Goal: Information Seeking & Learning: Learn about a topic

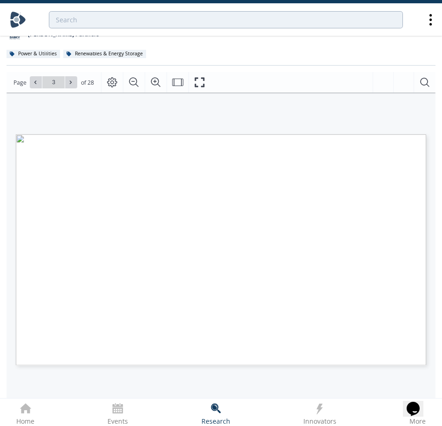
click at [315, 99] on div "UTILITY SCALE SOLAR PV GLOBAL AND US DEPLOYMENT TRENDS Installed solar energy c…" at bounding box center [217, 213] width 420 height 240
type input "4"
click at [72, 83] on icon at bounding box center [71, 83] width 6 height 6
type input "5"
click at [72, 83] on icon at bounding box center [71, 83] width 6 height 6
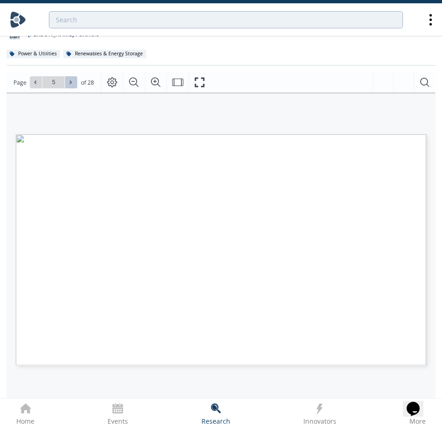
type input "6"
click at [71, 82] on icon at bounding box center [71, 83] width 6 height 6
type input "7"
drag, startPoint x: 95, startPoint y: 145, endPoint x: 208, endPoint y: 150, distance: 113.7
click at [208, 134] on h2 "SOLAR PHOTOVOLTAIC (PV) CELLS DEPLOYMENT TRENDS" at bounding box center [204, 134] width 377 height 0
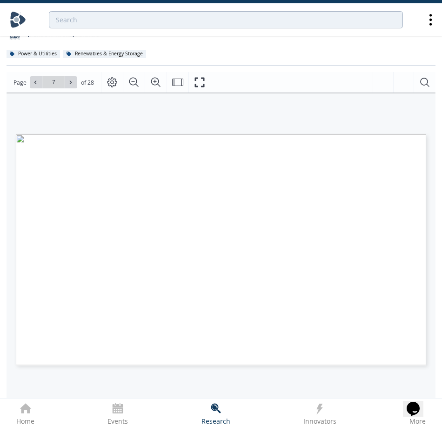
drag, startPoint x: 208, startPoint y: 150, endPoint x: 191, endPoint y: 142, distance: 18.8
drag, startPoint x: 228, startPoint y: 302, endPoint x: 245, endPoint y: 333, distance: 35.2
click at [245, 141] on span "SOLAR PHOTOVOLTAIC (PV) CELLS DEPLOYMENT TRENDS Utility-scale projects (> 5MW a…" at bounding box center [204, 137] width 377 height 7
drag, startPoint x: 245, startPoint y: 333, endPoint x: 273, endPoint y: 349, distance: 31.5
click at [273, 349] on span "See LBL’s Utility-Scale Solar research" at bounding box center [267, 349] width 78 height 4
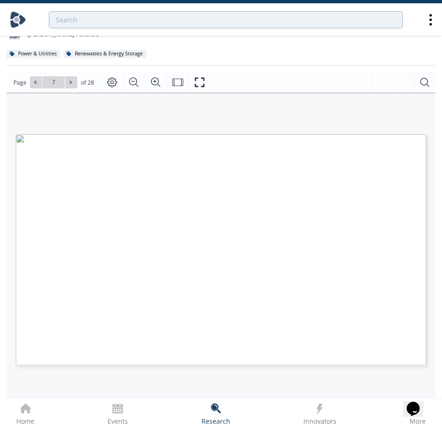
click at [312, 94] on div "SOLAR PHOTOVOLTAIC (PV) CELLS DEPLOYMENT TRENDS Utility-scale projects (> 5MW a…" at bounding box center [217, 213] width 420 height 240
type input "8"
click at [35, 84] on icon at bounding box center [35, 82] width 2 height 3
click at [71, 85] on icon at bounding box center [71, 83] width 6 height 6
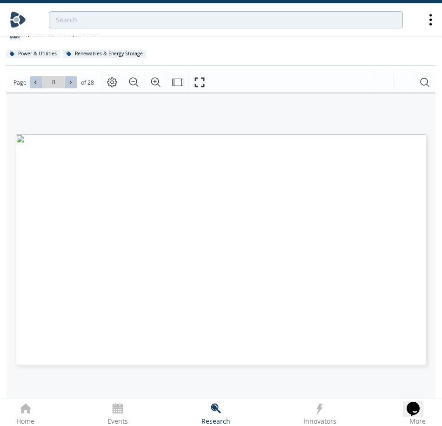
type input "9"
click at [308, 105] on div "SOLAR PHOTOVOLTAIC (PV) CELLS CELL TECHNOLOGIES OVERVIEW Type Max cell efficien…" at bounding box center [217, 213] width 420 height 240
type input "10"
click at [70, 82] on icon at bounding box center [71, 82] width 2 height 3
type input "11"
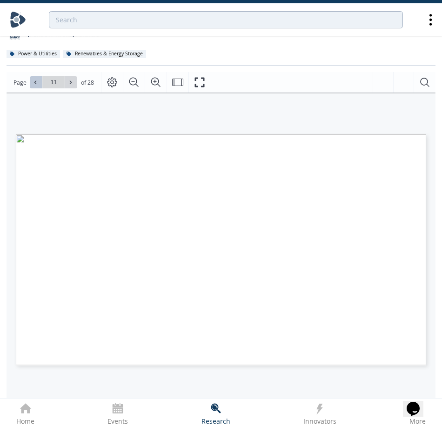
click at [34, 79] on span at bounding box center [36, 82] width 7 height 7
click at [73, 85] on span at bounding box center [71, 82] width 7 height 7
click at [37, 83] on icon at bounding box center [36, 83] width 6 height 6
click at [73, 85] on span at bounding box center [71, 82] width 7 height 7
click at [73, 86] on span at bounding box center [71, 82] width 7 height 7
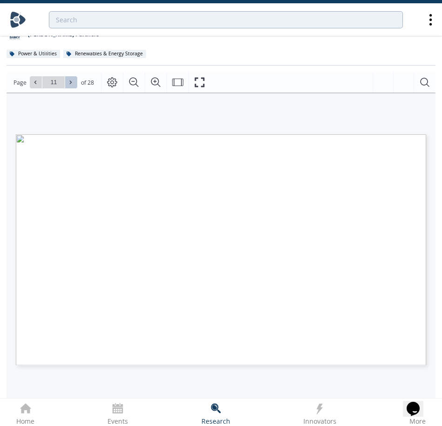
type input "12"
click at [73, 86] on span at bounding box center [71, 82] width 7 height 7
type input "13"
click at [73, 86] on span at bounding box center [71, 82] width 7 height 7
type input "14"
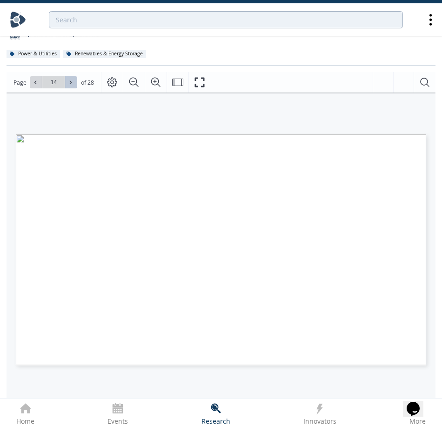
click at [73, 86] on span at bounding box center [71, 82] width 7 height 7
type input "15"
click at [33, 85] on icon at bounding box center [36, 83] width 6 height 6
click at [69, 82] on icon at bounding box center [71, 83] width 6 height 6
click at [317, 80] on div "Page Go to Page 15 of 28 15 / 28" at bounding box center [221, 82] width 429 height 20
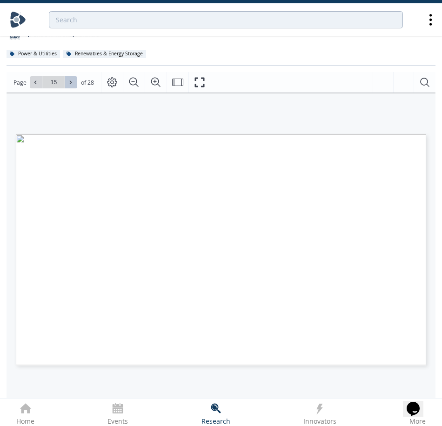
click at [68, 86] on span at bounding box center [71, 82] width 7 height 7
type input "16"
click at [68, 86] on span at bounding box center [71, 82] width 7 height 7
type input "17"
click at [68, 86] on span at bounding box center [71, 82] width 7 height 7
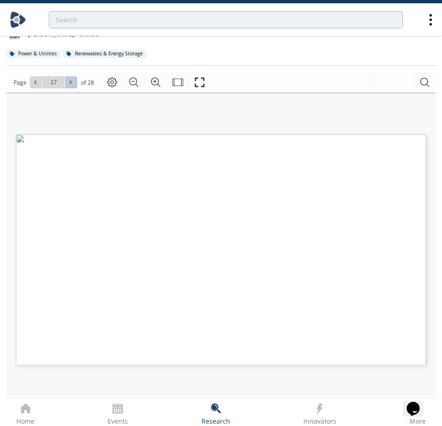
type input "18"
click at [68, 86] on span at bounding box center [71, 82] width 7 height 7
type input "19"
click at [68, 86] on span at bounding box center [71, 82] width 7 height 7
type input "20"
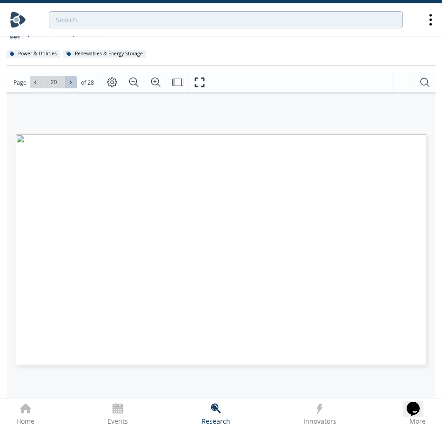
click at [68, 85] on icon at bounding box center [71, 83] width 6 height 6
type input "21"
click at [68, 85] on icon at bounding box center [71, 83] width 6 height 6
type input "22"
click at [68, 85] on icon at bounding box center [71, 83] width 6 height 6
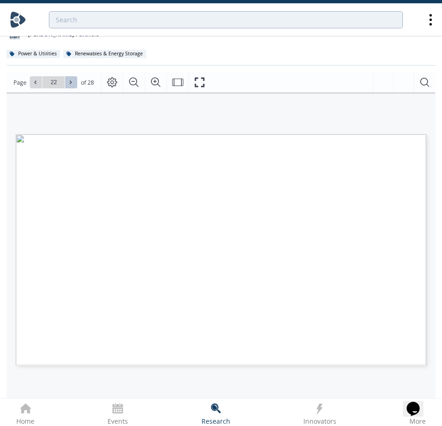
type input "23"
click at [68, 85] on icon at bounding box center [71, 83] width 6 height 6
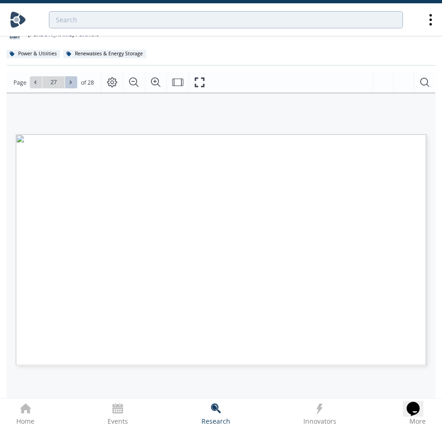
click at [68, 85] on icon at bounding box center [71, 83] width 6 height 6
type input "28"
click at [67, 85] on div "Go to Page 28" at bounding box center [53, 82] width 47 height 12
click at [68, 85] on div "Go to Page 28" at bounding box center [53, 82] width 47 height 12
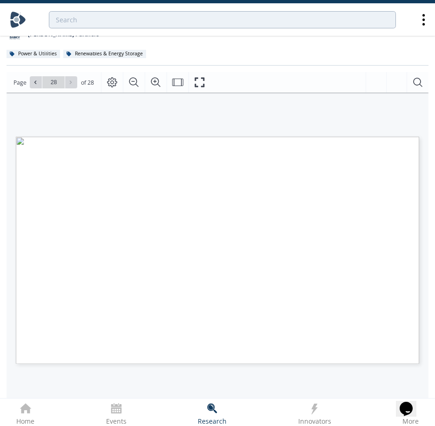
type input "Solar"
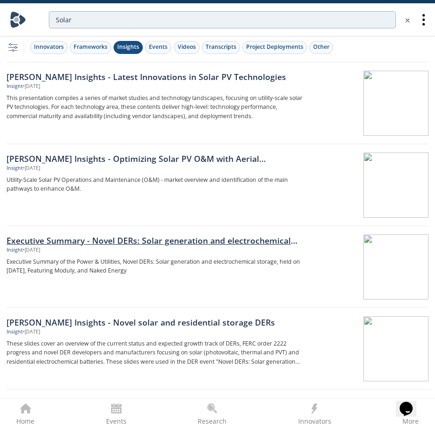
click at [166, 240] on div "Executive Summary - Novel DERs: Solar generation and electrochemical storage" at bounding box center [156, 241] width 298 height 12
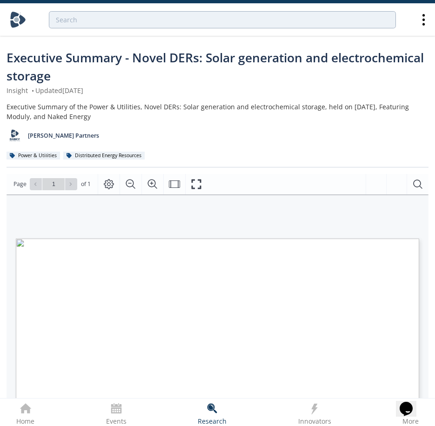
type input "Solar"
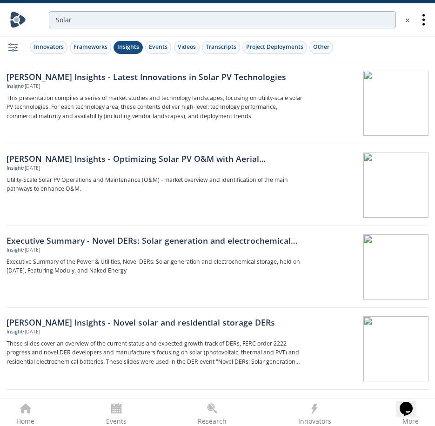
click at [122, 45] on div "Insights" at bounding box center [128, 47] width 22 height 8
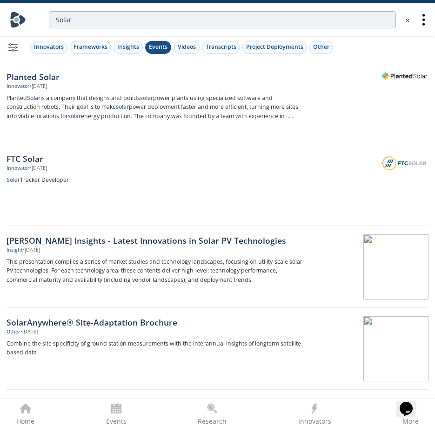
click at [162, 47] on div "Events" at bounding box center [158, 47] width 19 height 8
